Goal: Transaction & Acquisition: Download file/media

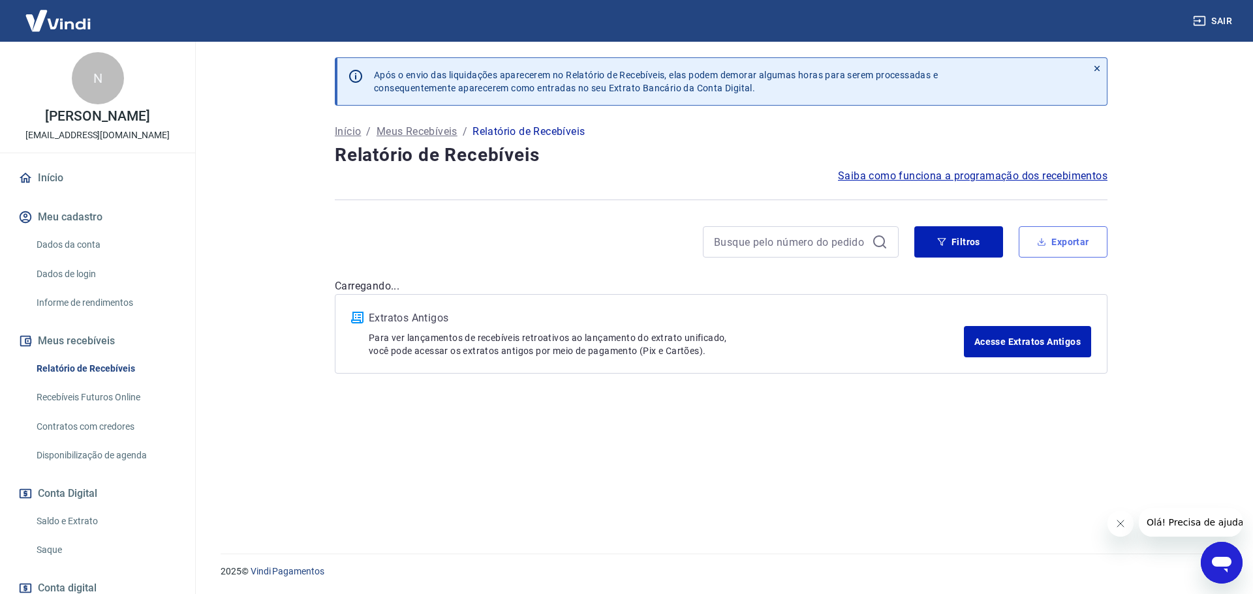
click at [1054, 251] on button "Exportar" at bounding box center [1063, 241] width 89 height 31
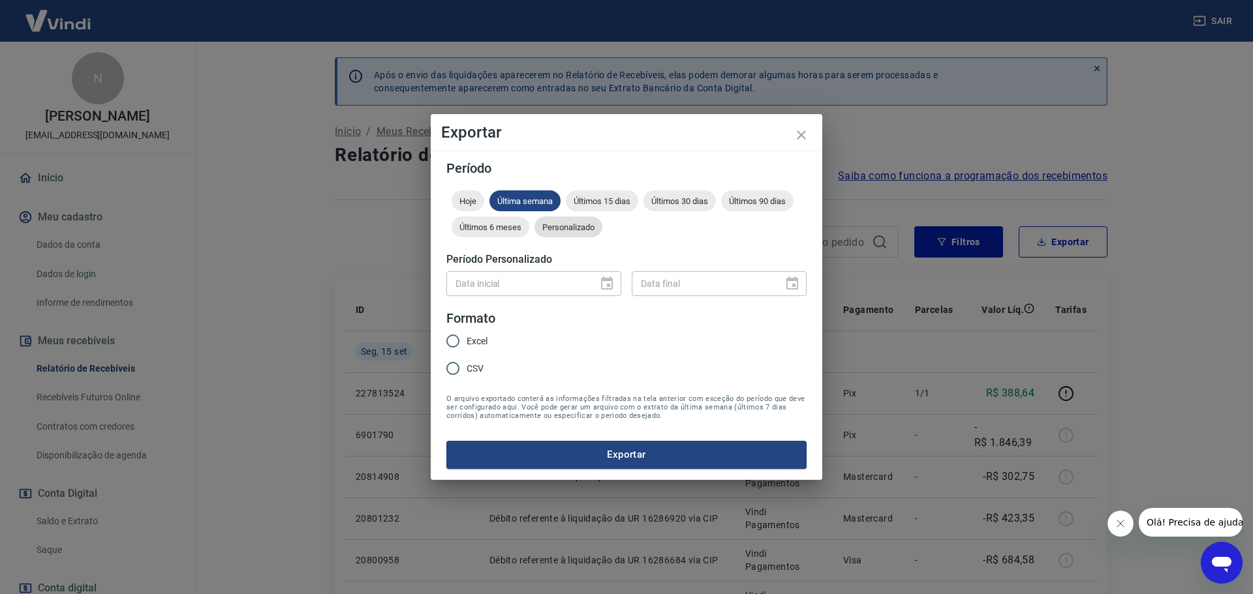
click at [587, 228] on span "Personalizado" at bounding box center [568, 228] width 68 height 10
click at [609, 283] on icon "Choose date" at bounding box center [607, 284] width 16 height 16
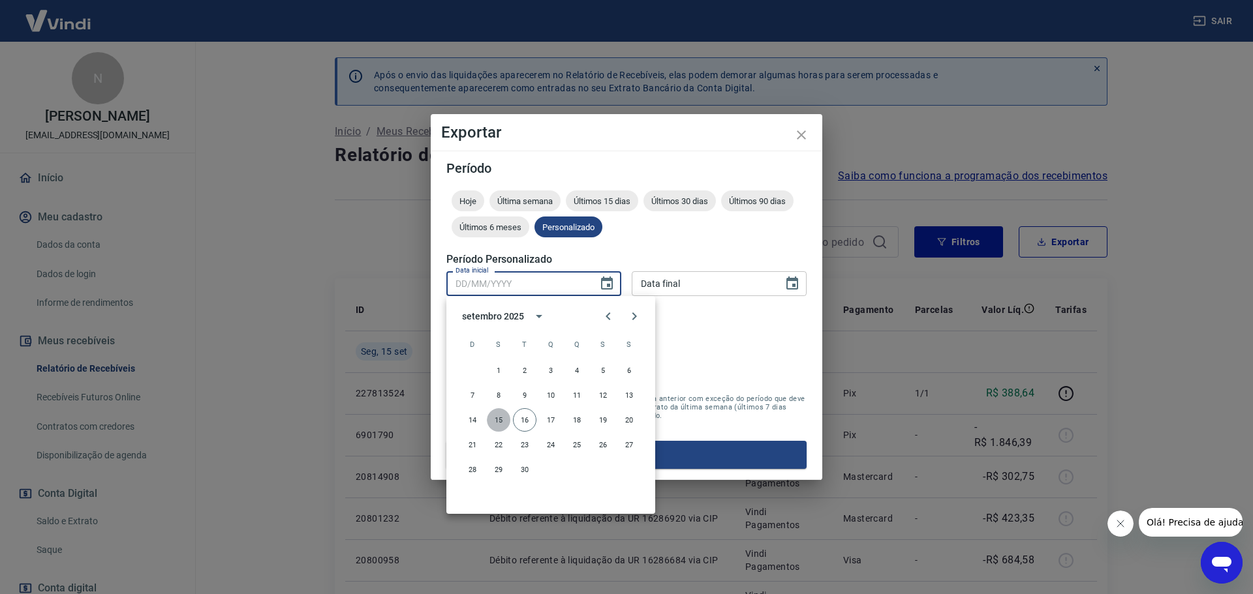
click at [503, 417] on button "15" at bounding box center [498, 419] width 23 height 23
type input "[DATE]"
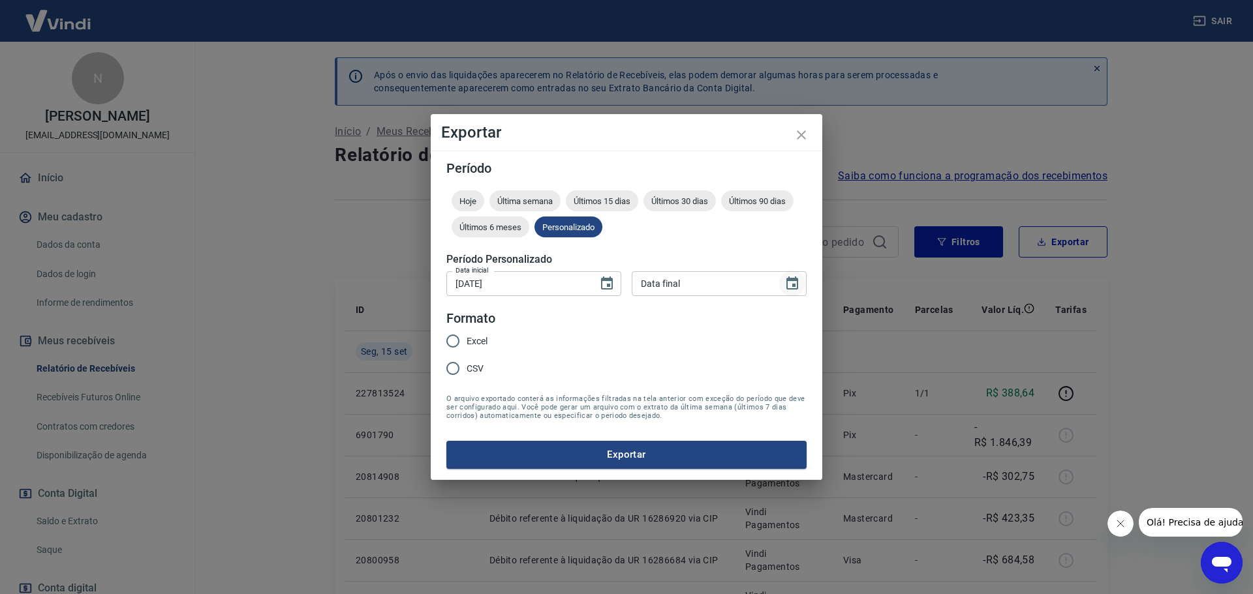
click at [799, 287] on button "Choose date" at bounding box center [792, 284] width 26 height 26
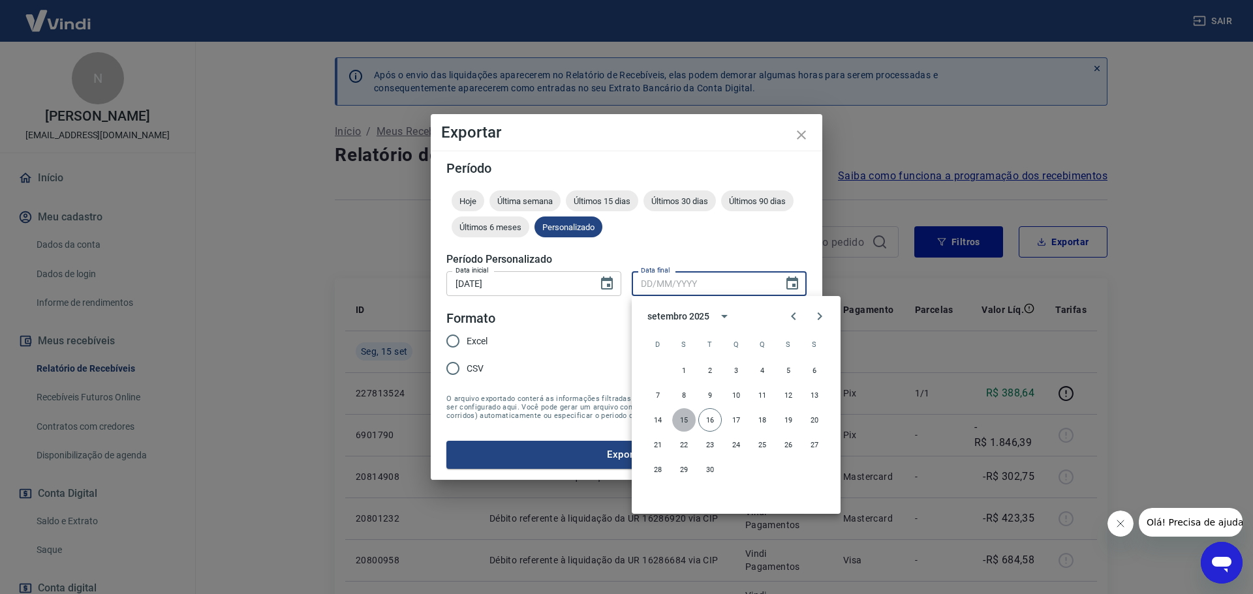
click at [685, 418] on button "15" at bounding box center [683, 419] width 23 height 23
type input "15/09/2025"
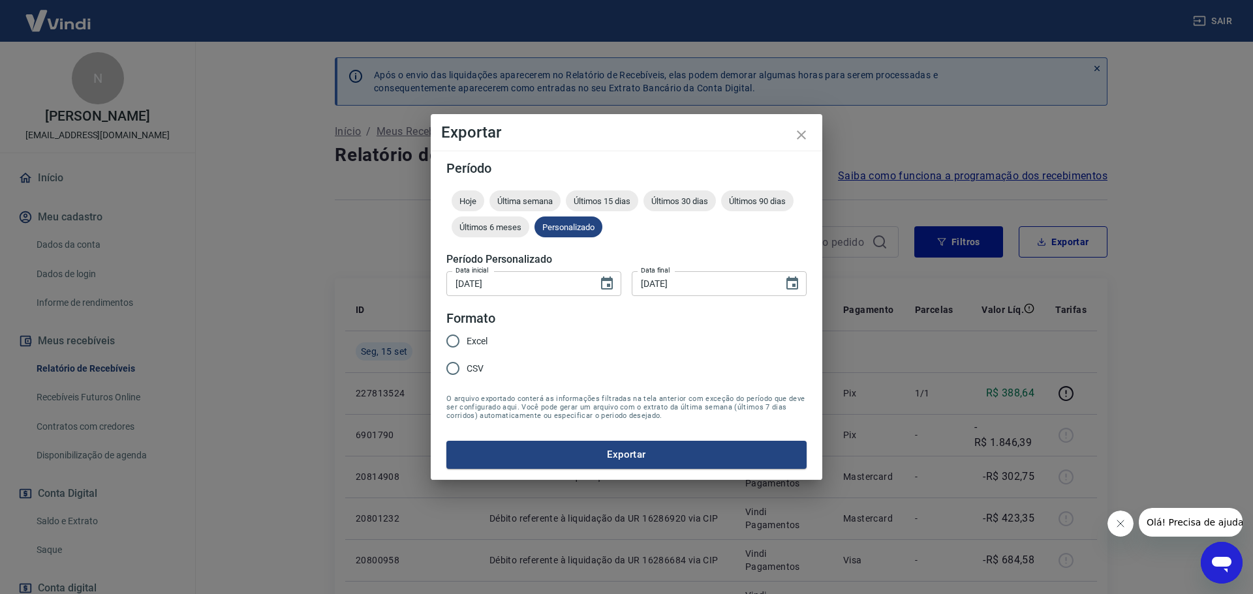
click at [456, 344] on input "Excel" at bounding box center [452, 341] width 27 height 27
radio input "true"
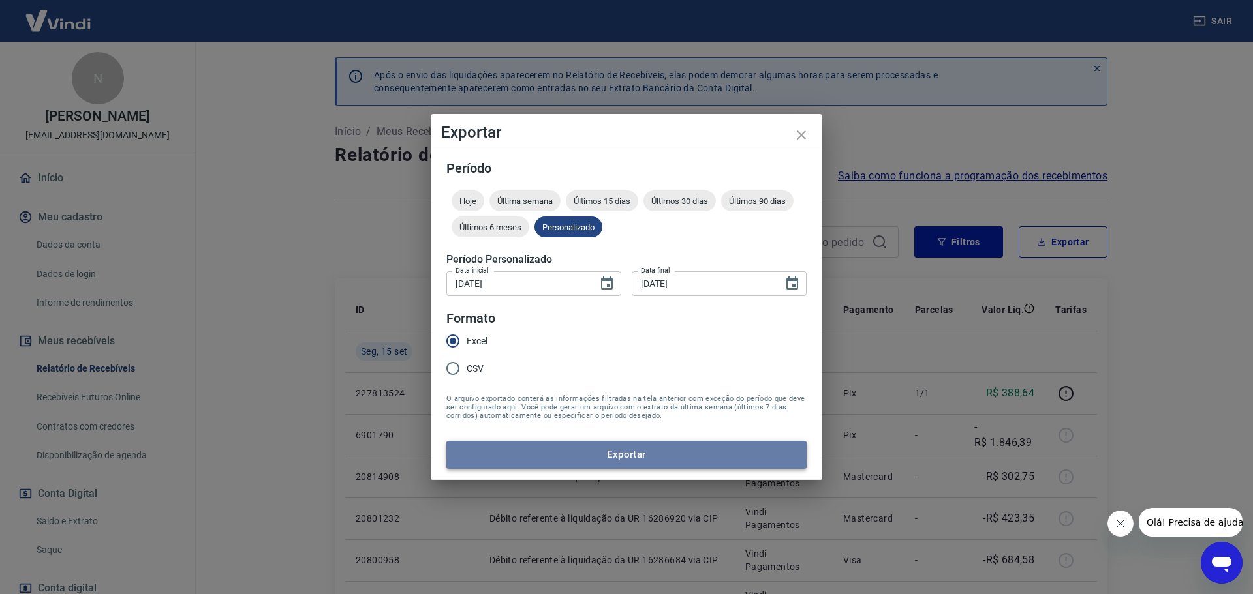
click at [648, 459] on button "Exportar" at bounding box center [626, 454] width 360 height 27
